Goal: Task Accomplishment & Management: Use online tool/utility

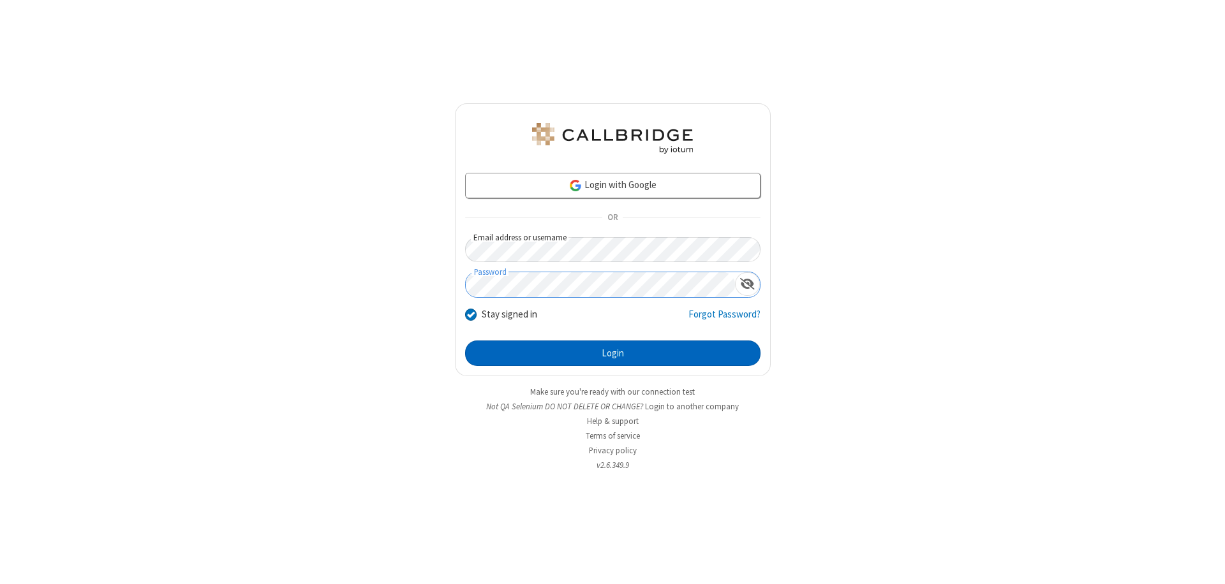
click at [612, 353] on button "Login" at bounding box center [612, 354] width 295 height 26
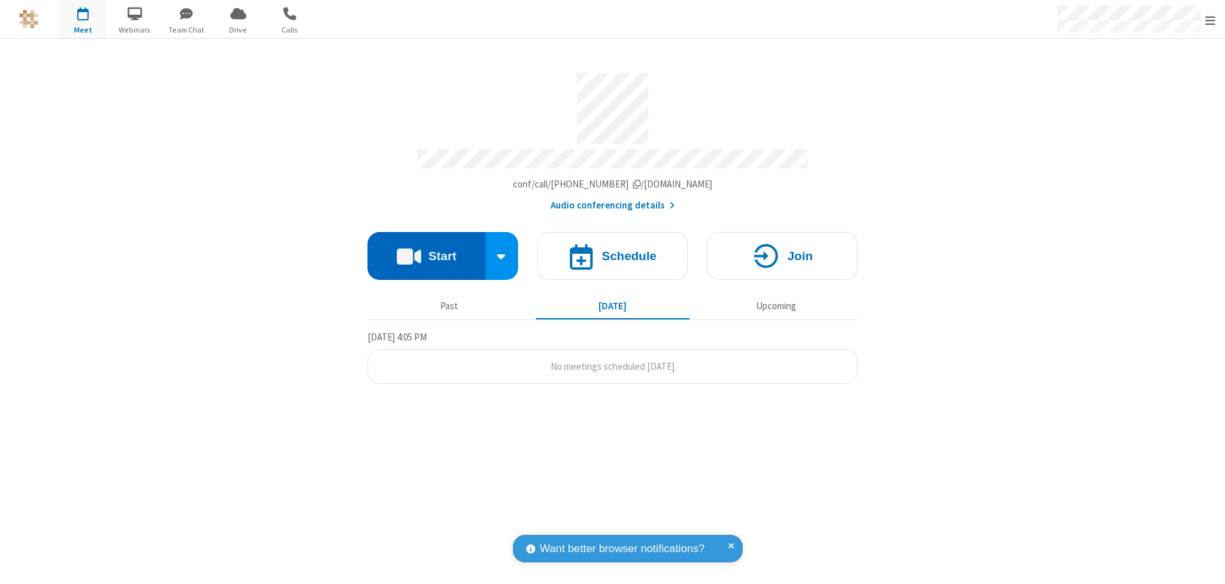
click at [426, 250] on button "Start" at bounding box center [426, 256] width 118 height 48
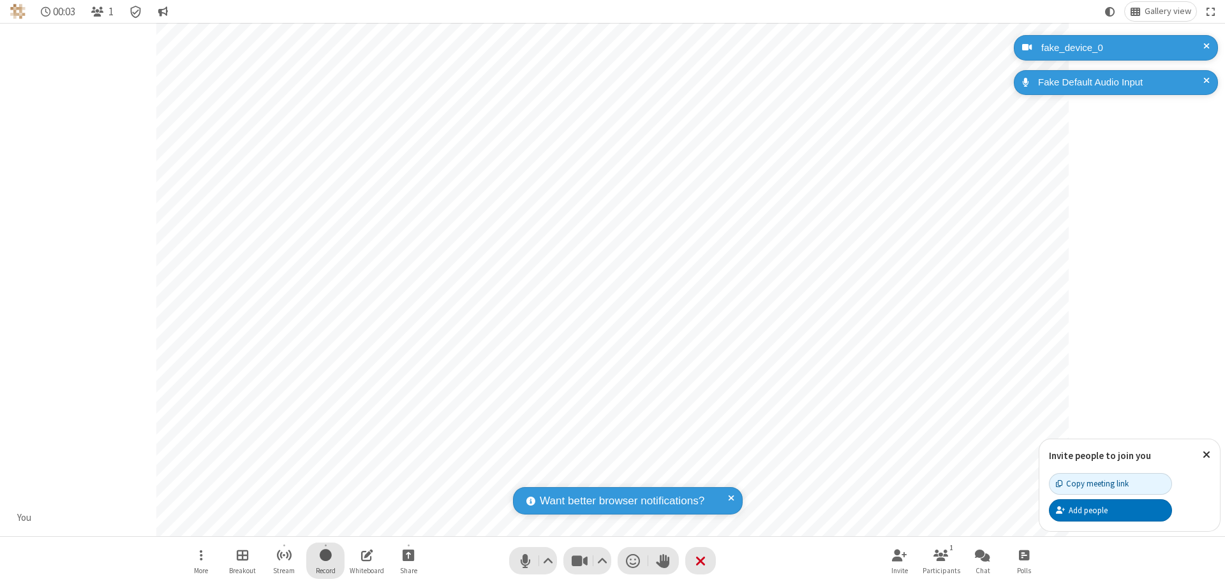
click at [325, 561] on span "Start recording" at bounding box center [326, 555] width 12 height 16
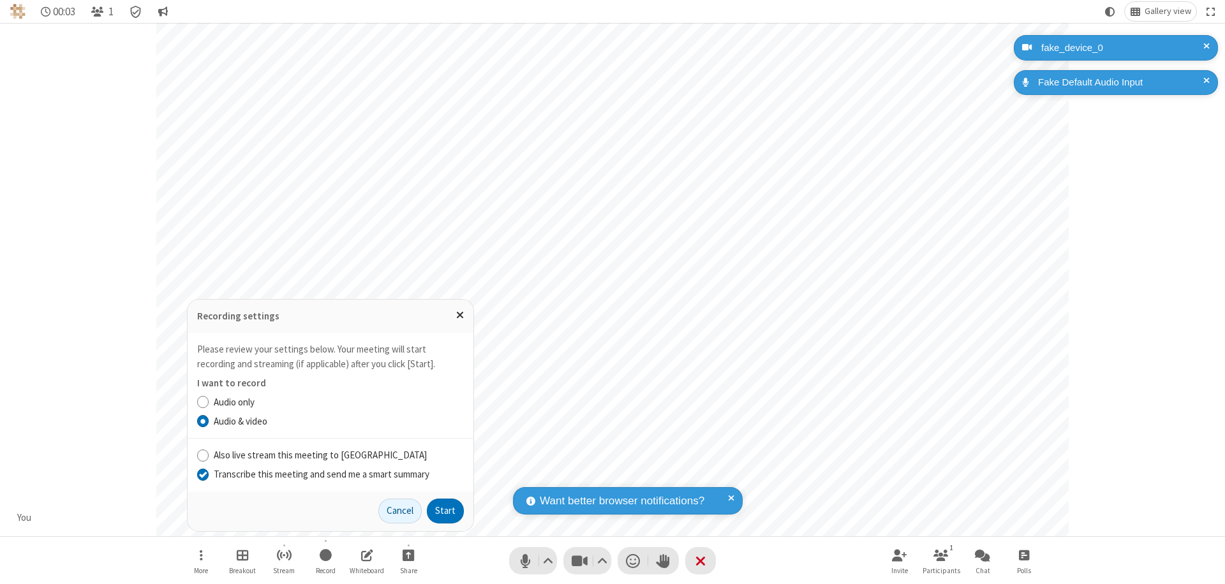
click at [202, 474] on input "Transcribe this meeting and send me a smart summary" at bounding box center [203, 474] width 12 height 13
click at [445, 511] on button "Start" at bounding box center [445, 512] width 37 height 26
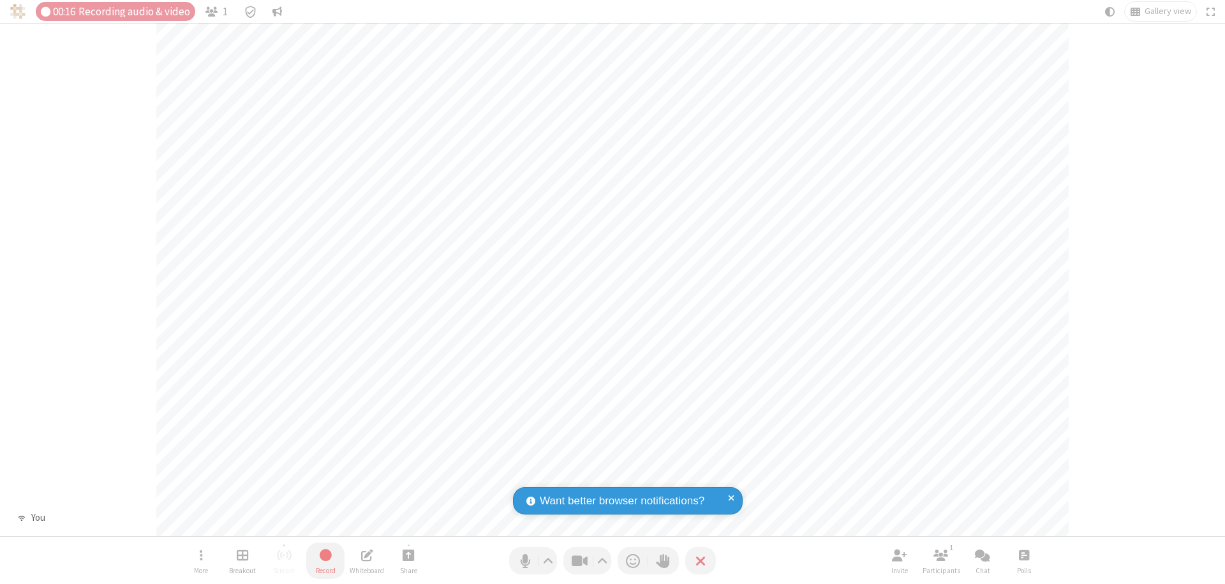
click at [325, 561] on span "Stop recording" at bounding box center [325, 555] width 15 height 16
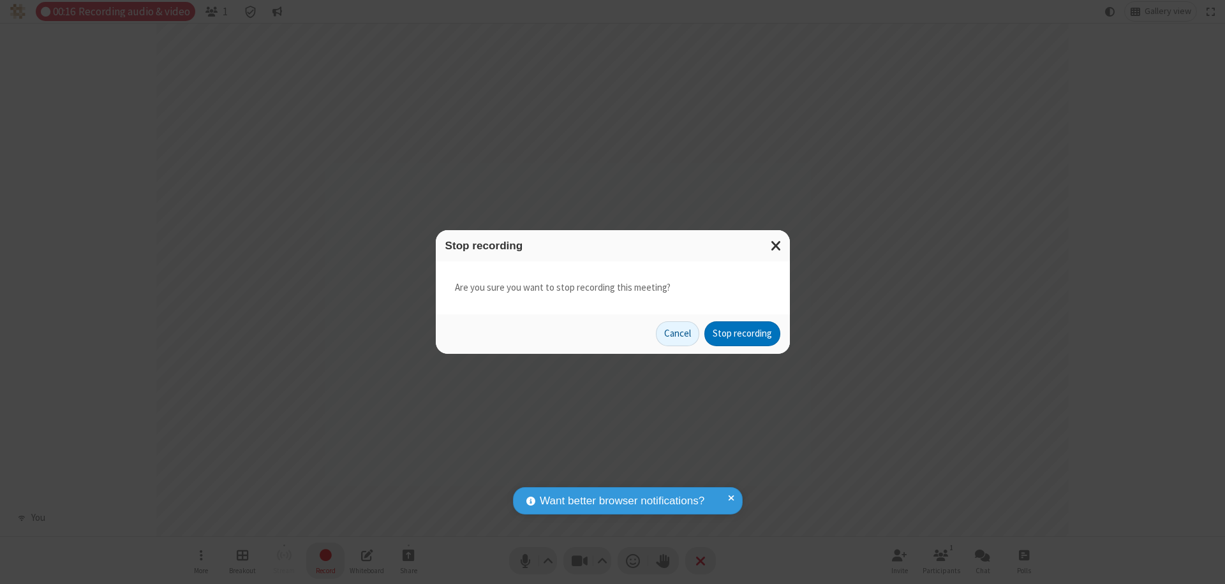
click at [742, 334] on button "Stop recording" at bounding box center [742, 334] width 76 height 26
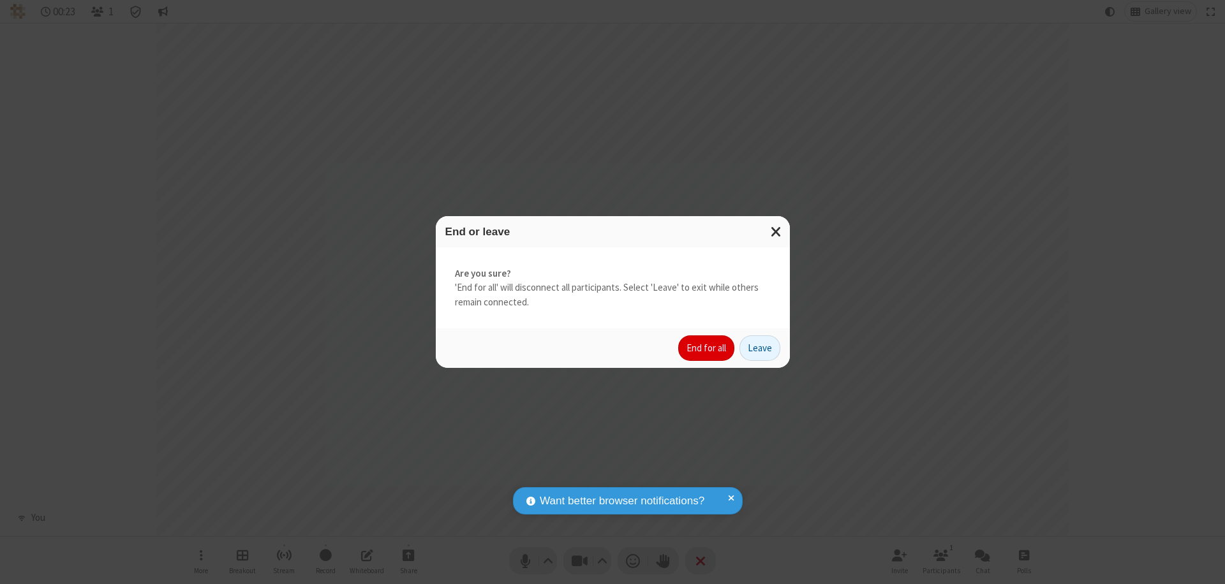
click at [707, 348] on button "End for all" at bounding box center [706, 349] width 56 height 26
